Goal: Use online tool/utility: Utilize a website feature to perform a specific function

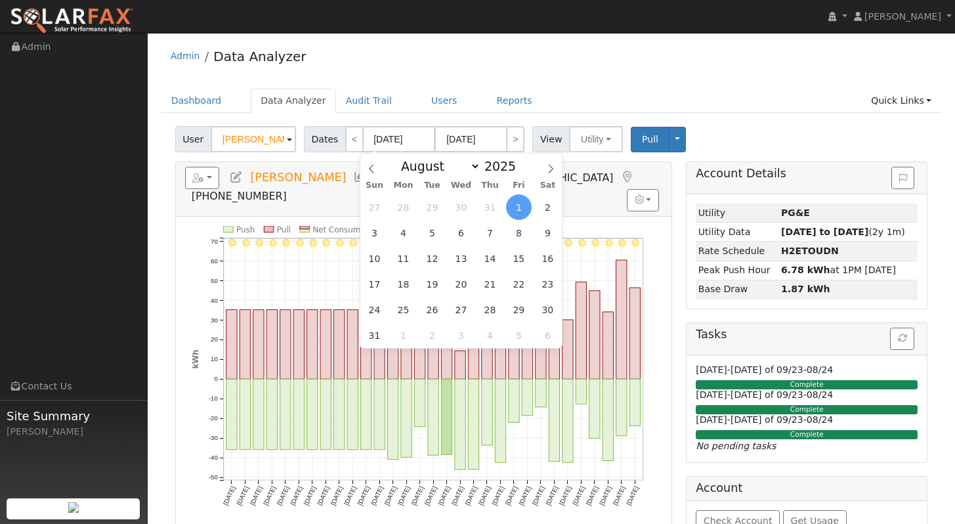
select select "7"
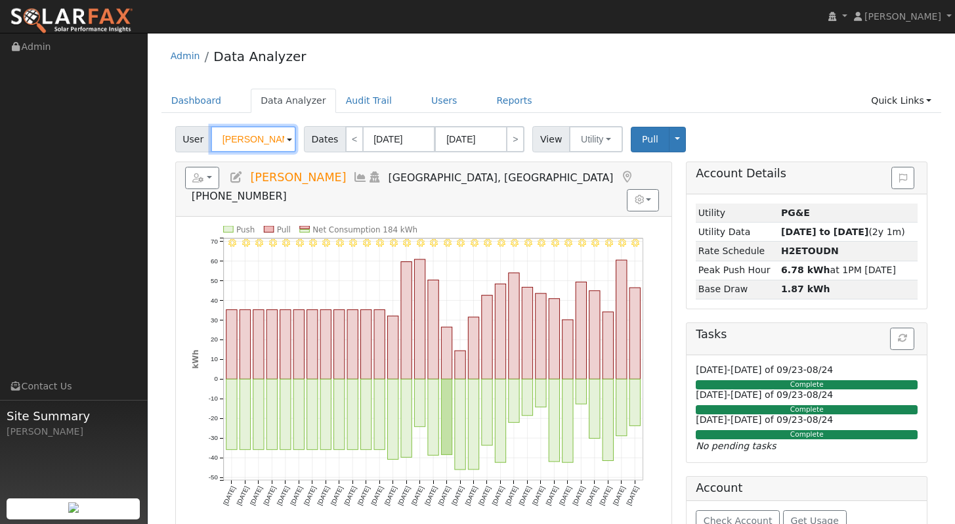
click at [259, 146] on input "[PERSON_NAME]" at bounding box center [253, 139] width 85 height 26
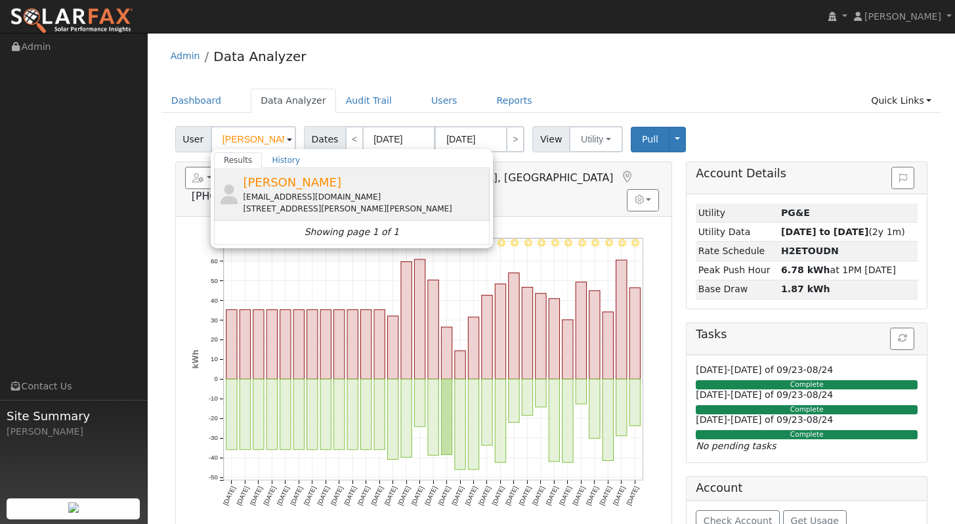
click at [277, 175] on span "[PERSON_NAME]" at bounding box center [292, 182] width 98 height 14
type input "[PERSON_NAME]"
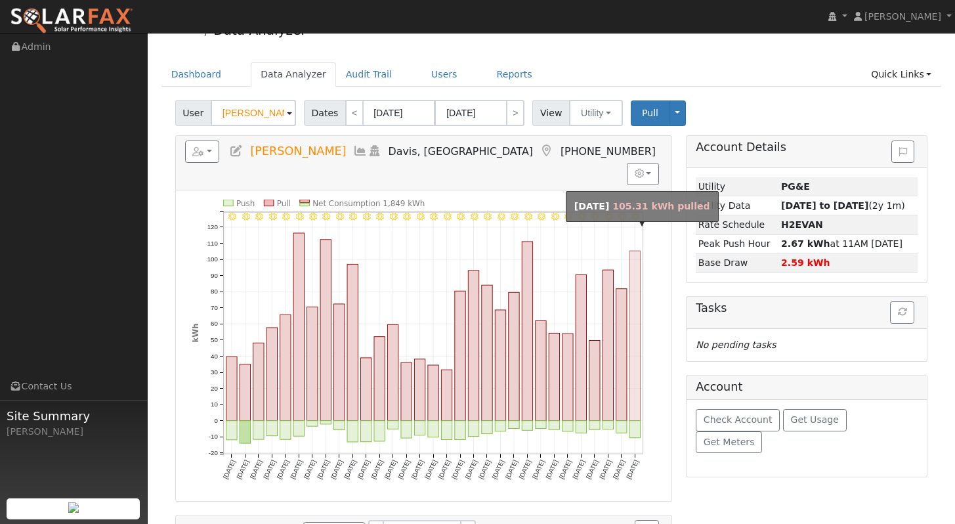
scroll to position [26, 0]
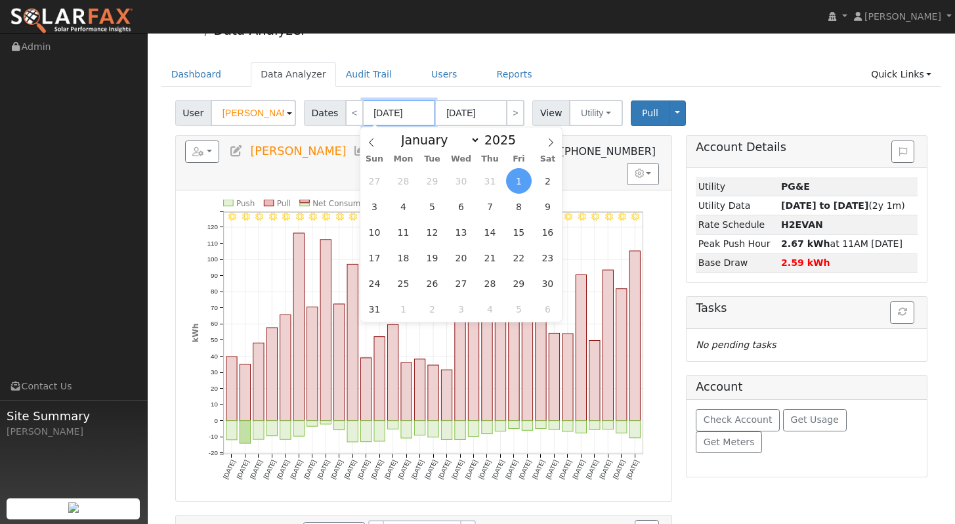
click at [404, 113] on input "[DATE]" at bounding box center [399, 113] width 72 height 26
click at [517, 148] on div "January February March April May June July August September October November [D…" at bounding box center [461, 138] width 152 height 22
click at [519, 144] on span at bounding box center [523, 143] width 9 height 7
type input "2024"
click at [459, 140] on select "January February March April May June July August September October November De…" at bounding box center [437, 140] width 86 height 16
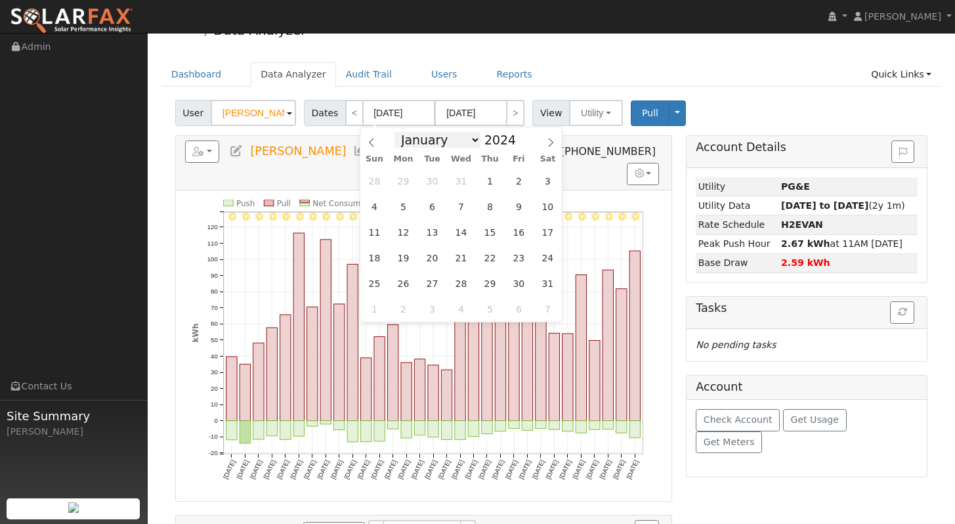
select select "8"
click at [398, 132] on select "January February March April May June July August September October November De…" at bounding box center [437, 140] width 86 height 16
click at [374, 260] on span "22" at bounding box center [375, 258] width 26 height 26
type input "[DATE]"
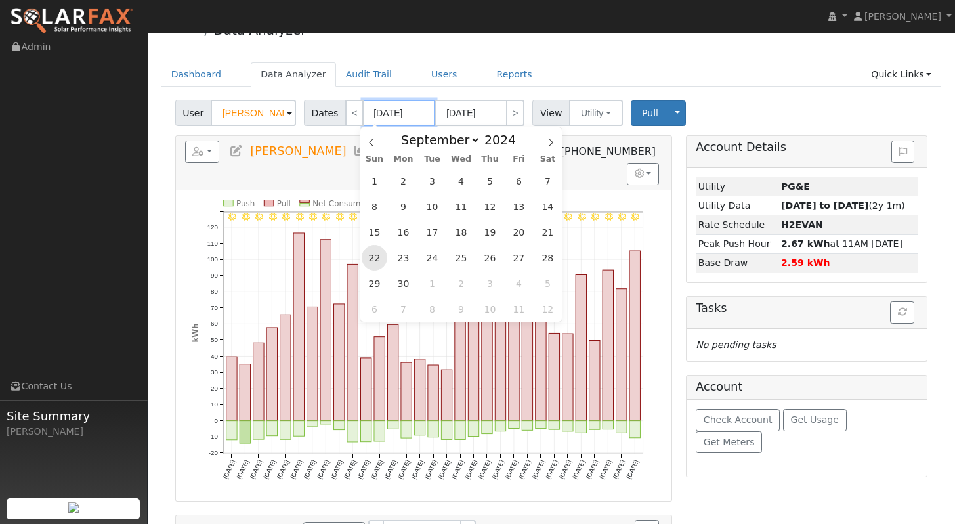
type input "2024"
select select "9"
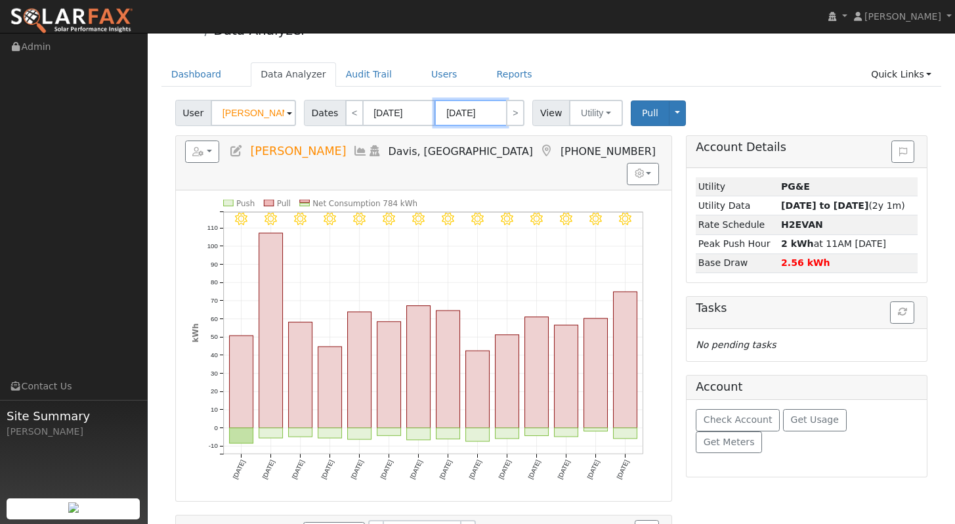
click at [484, 116] on input "[DATE]" at bounding box center [470, 113] width 72 height 26
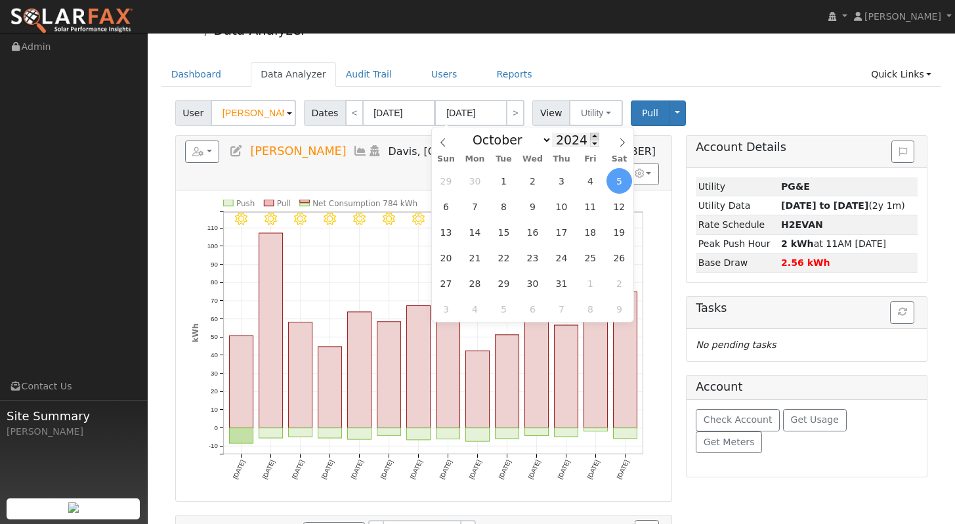
click at [590, 136] on span at bounding box center [594, 136] width 9 height 7
type input "2025"
click at [512, 144] on select "January February March April May June July August September October November De…" at bounding box center [509, 140] width 86 height 16
select select "8"
click at [470, 132] on select "January February March April May June July August September October November De…" at bounding box center [509, 140] width 86 height 16
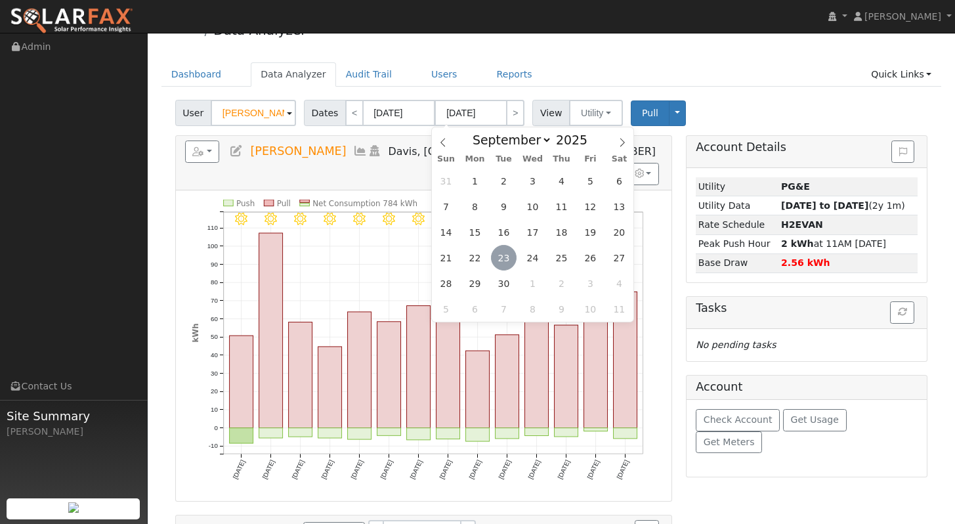
click at [507, 257] on span "23" at bounding box center [504, 258] width 26 height 26
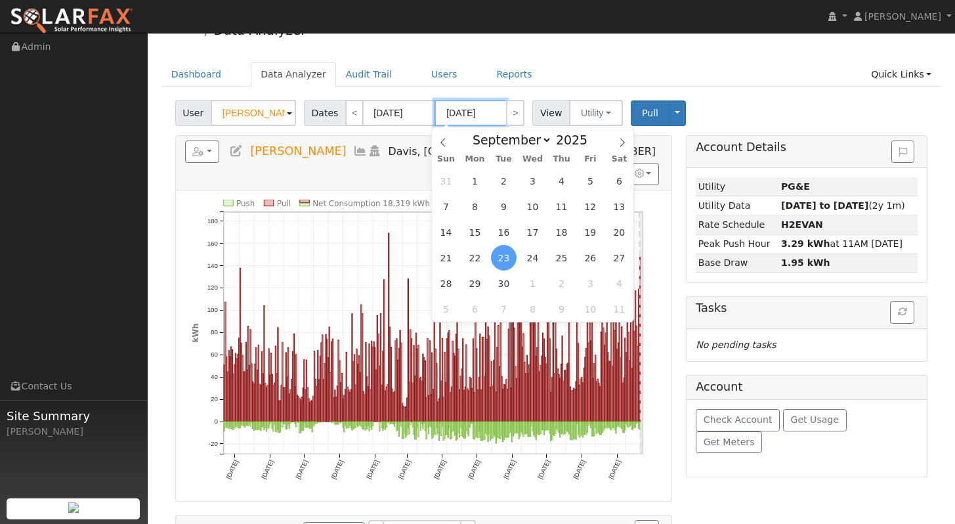
click at [454, 114] on input "[DATE]" at bounding box center [470, 113] width 72 height 26
click at [473, 182] on span "1" at bounding box center [475, 181] width 26 height 26
type input "[DATE]"
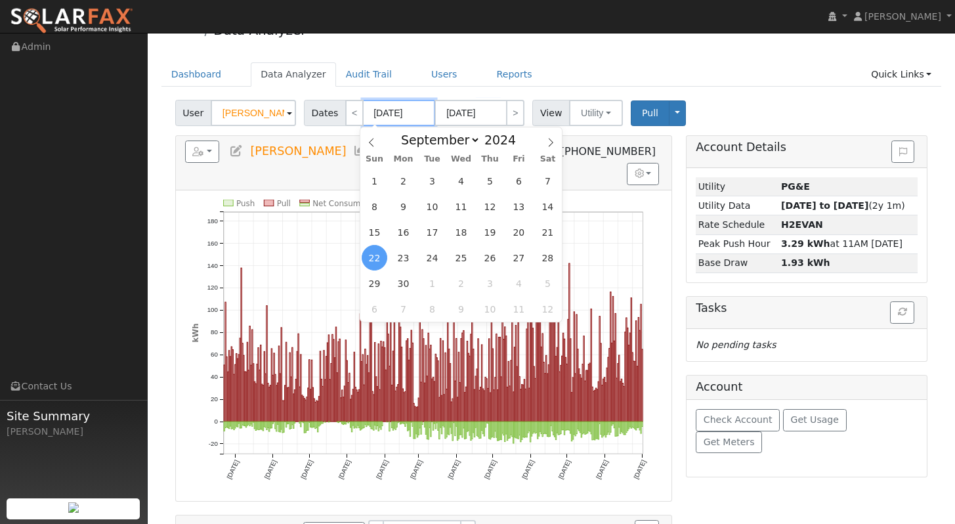
click at [406, 117] on input "[DATE]" at bounding box center [399, 113] width 72 height 26
click at [376, 142] on span at bounding box center [371, 138] width 22 height 22
select select "7"
click at [373, 310] on span "1" at bounding box center [375, 309] width 26 height 26
type input "[DATE]"
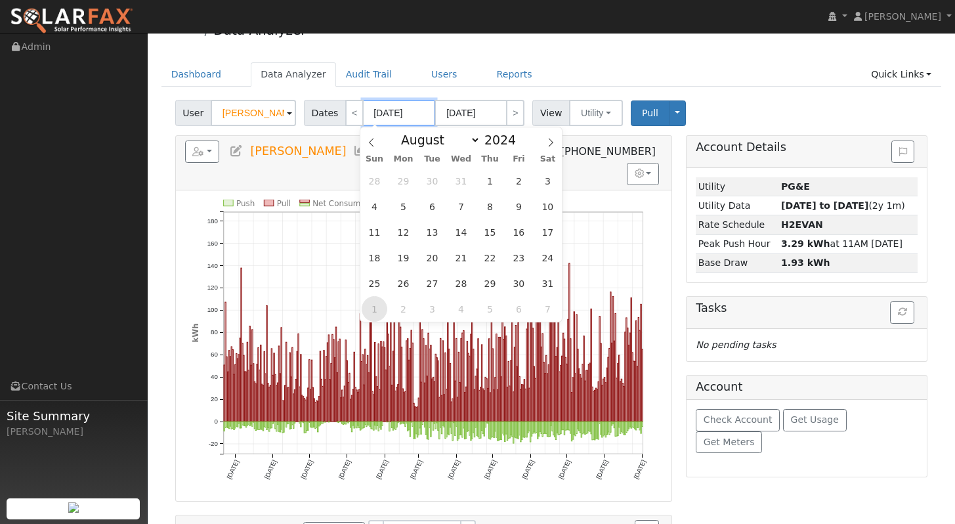
type input "[DATE]"
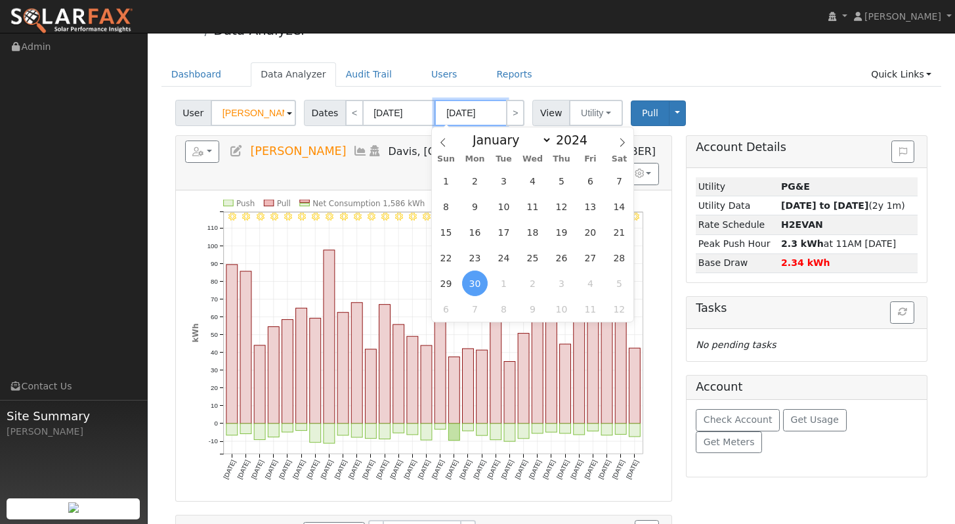
click at [478, 114] on input "[DATE]" at bounding box center [470, 113] width 72 height 26
click at [591, 140] on span at bounding box center [594, 143] width 9 height 7
click at [593, 137] on span at bounding box center [594, 136] width 9 height 7
type input "2025"
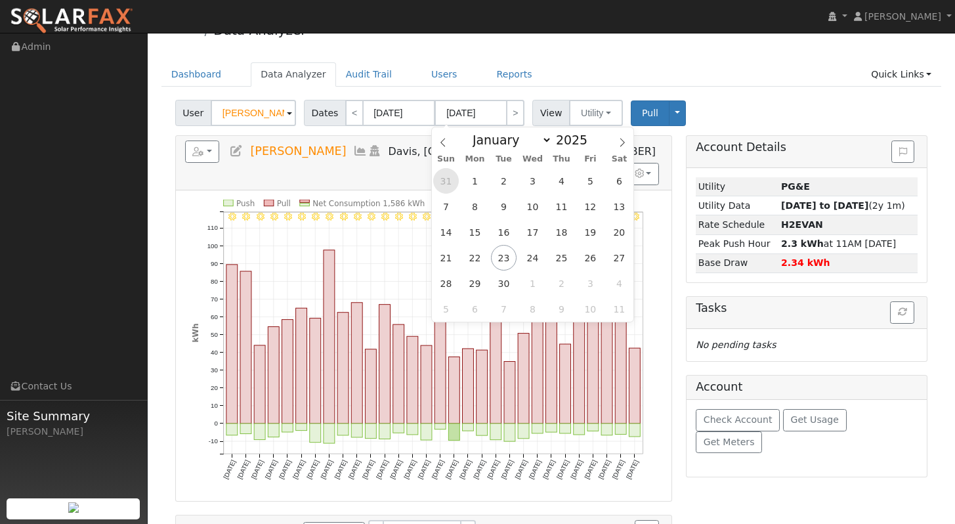
click at [448, 182] on span "31" at bounding box center [446, 181] width 26 height 26
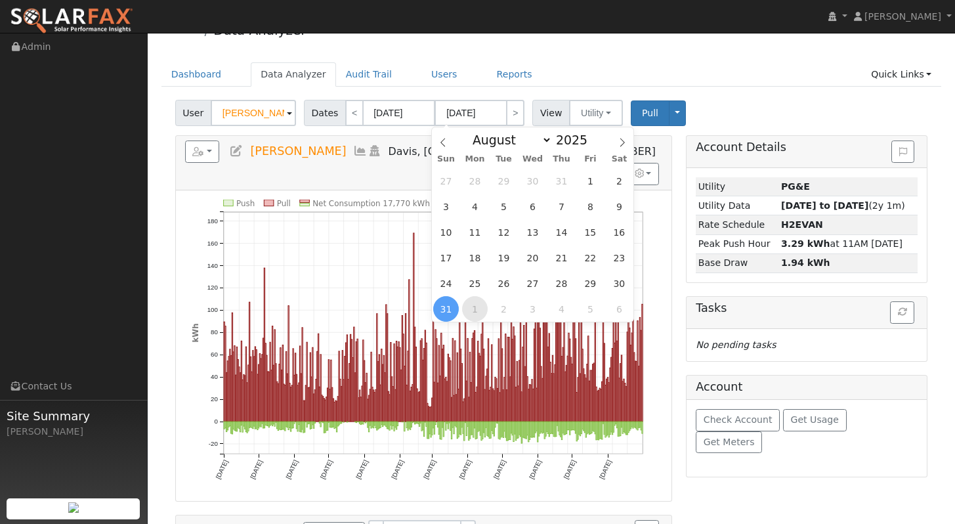
click at [478, 307] on span "1" at bounding box center [475, 309] width 26 height 26
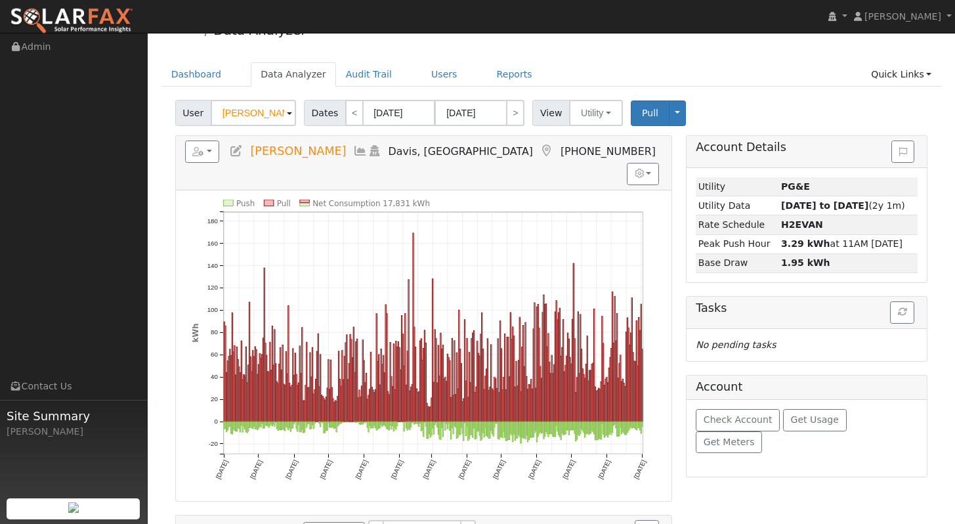
click at [698, 47] on div "Admin Data Analyzer" at bounding box center [551, 33] width 780 height 40
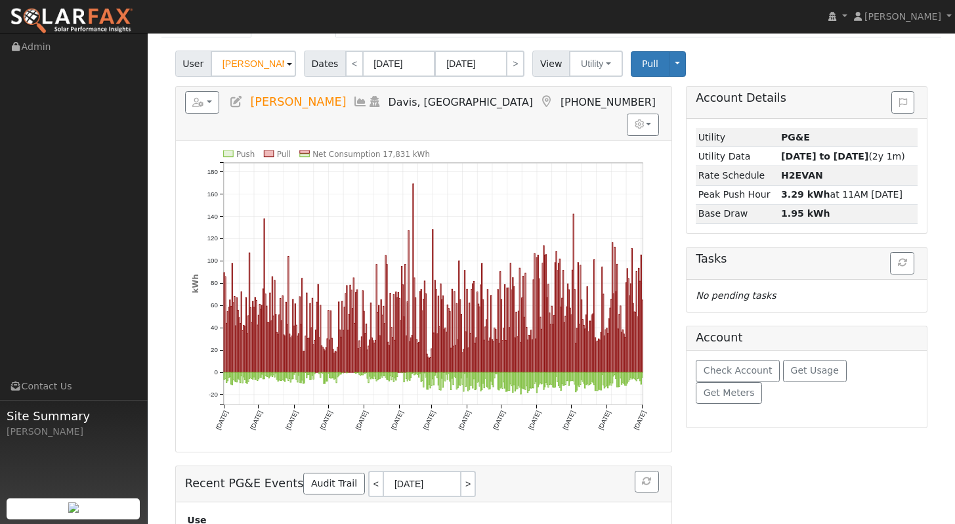
scroll to position [75, 0]
click at [454, 67] on input "[DATE]" at bounding box center [470, 64] width 72 height 26
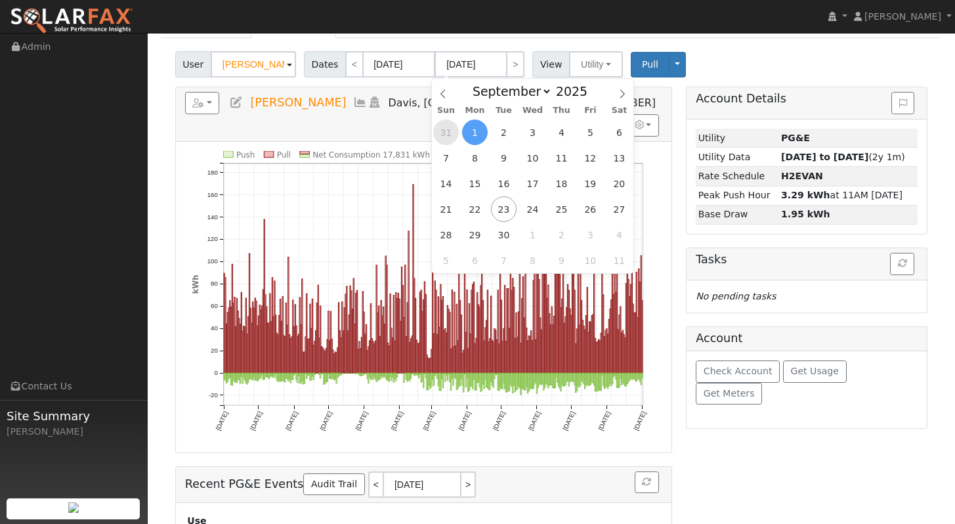
click at [450, 135] on span "31" at bounding box center [446, 132] width 26 height 26
type input "[DATE]"
click at [746, 50] on div "User [PERSON_NAME] Account Default Account Default Account [STREET_ADDRESS][PER…" at bounding box center [551, 62] width 757 height 31
